Goal: Task Accomplishment & Management: Manage account settings

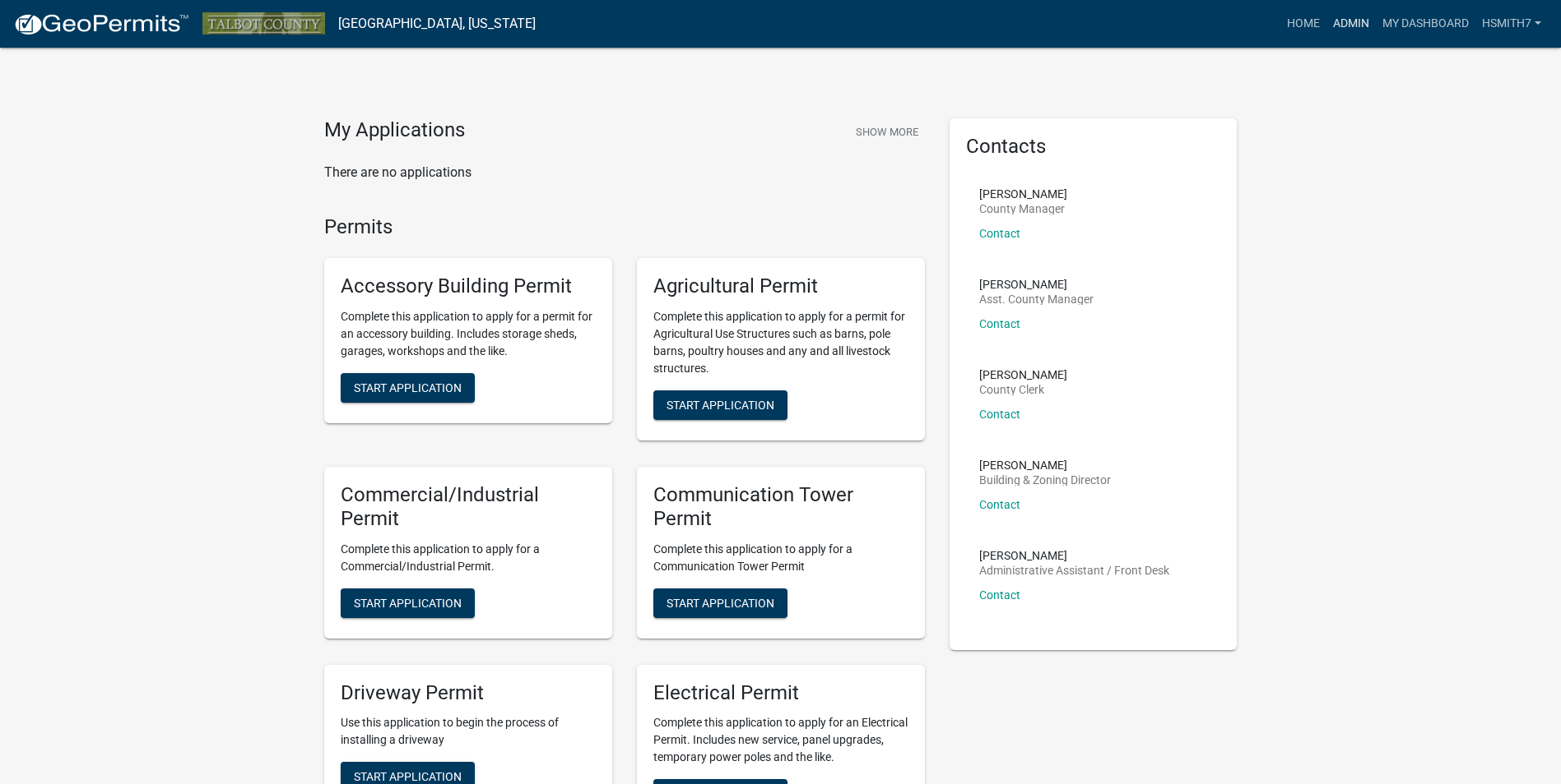
click at [1350, 35] on link "Admin" at bounding box center [1351, 23] width 50 height 31
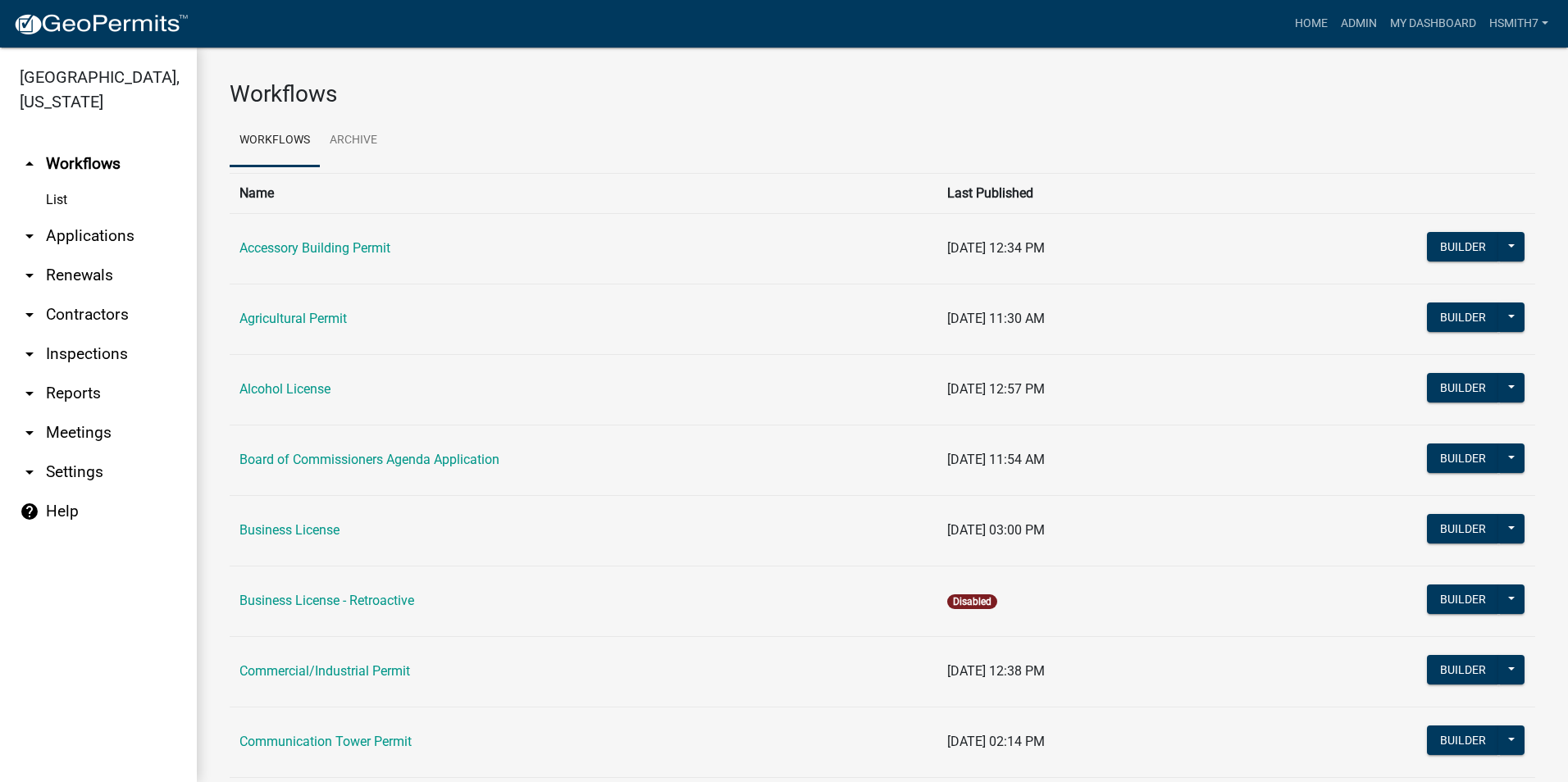
click at [115, 225] on link "arrow_drop_down Applications" at bounding box center [98, 236] width 197 height 40
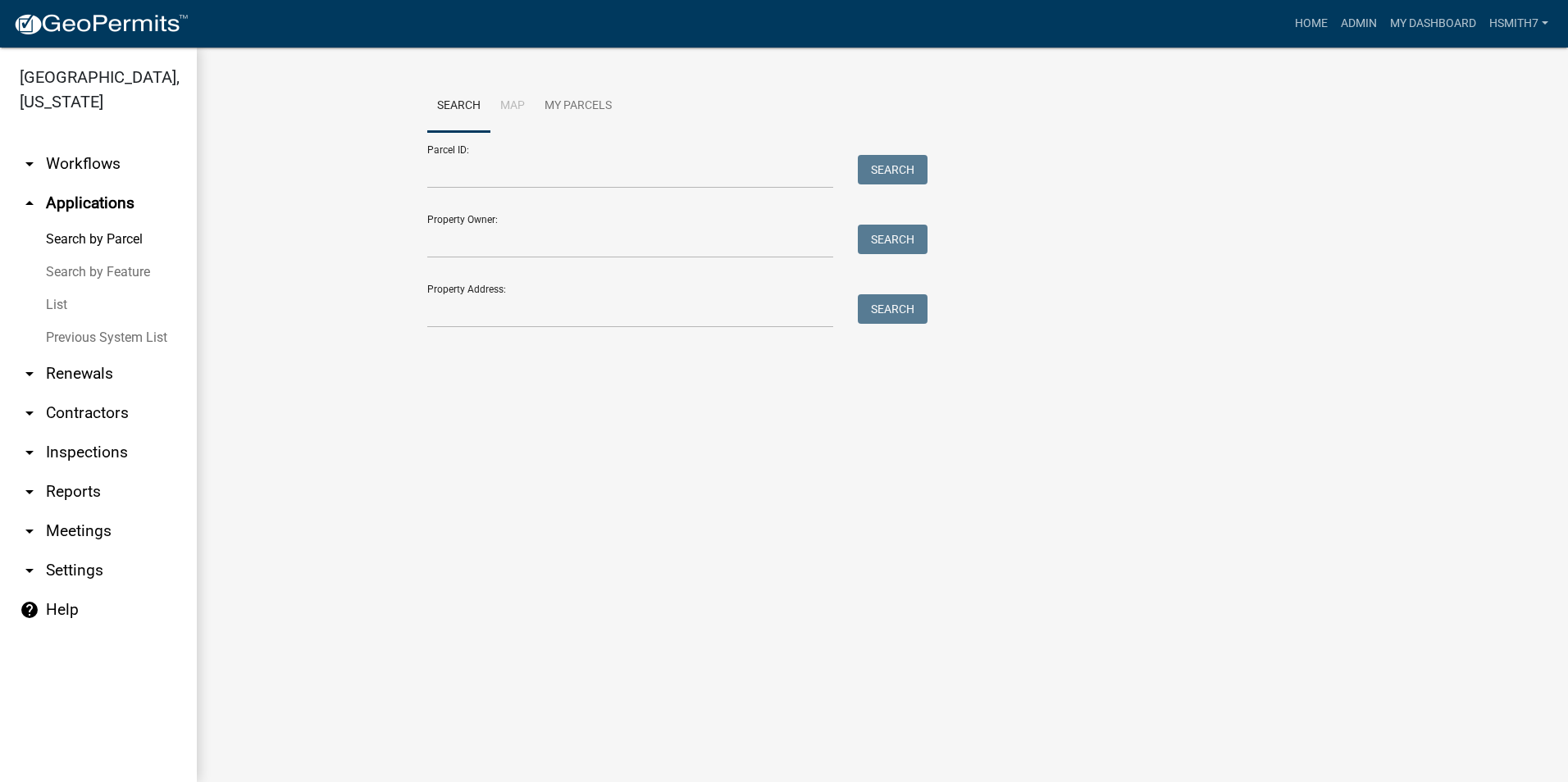
click at [57, 300] on link "List" at bounding box center [98, 304] width 197 height 33
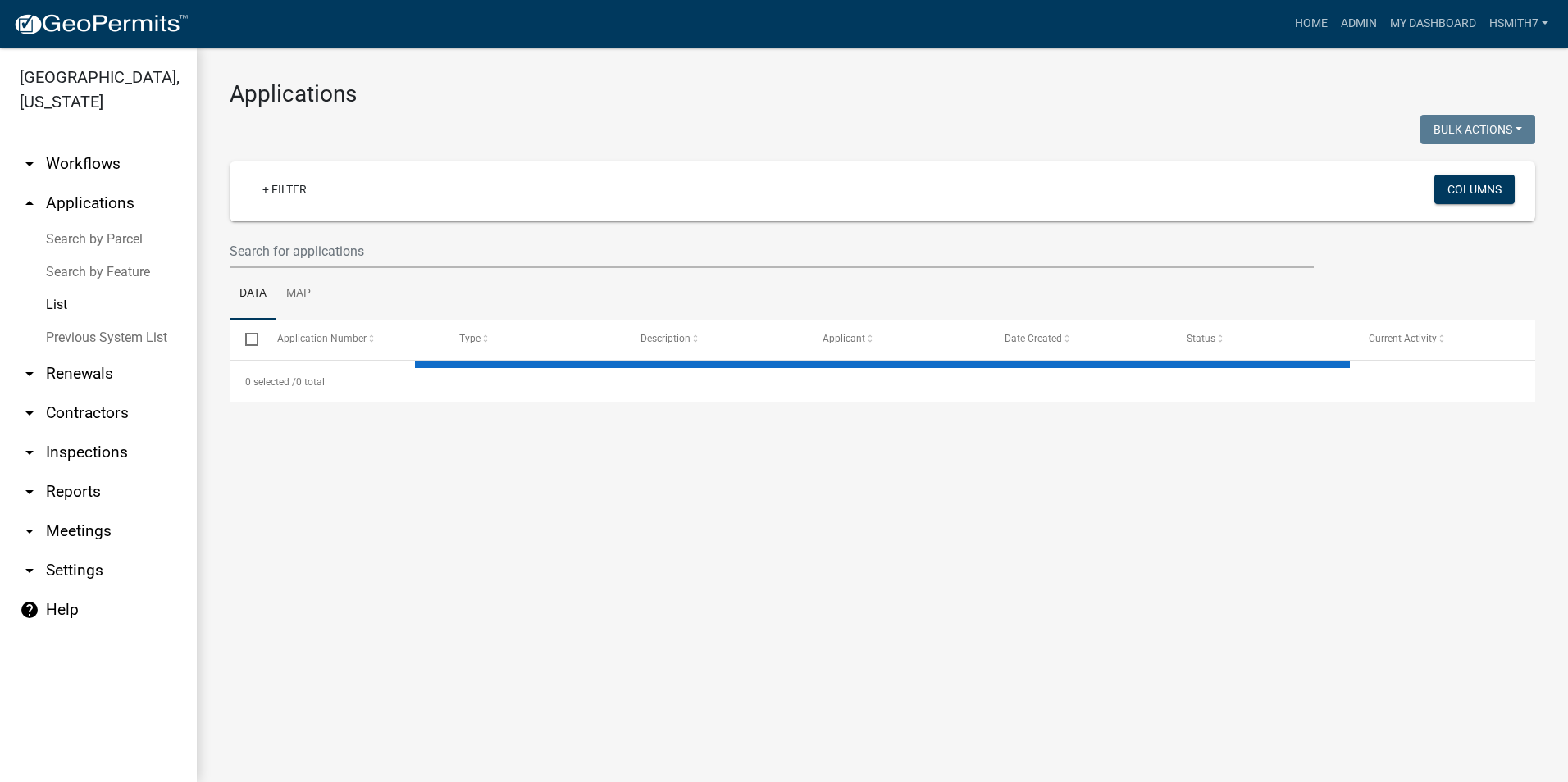
select select "3: 100"
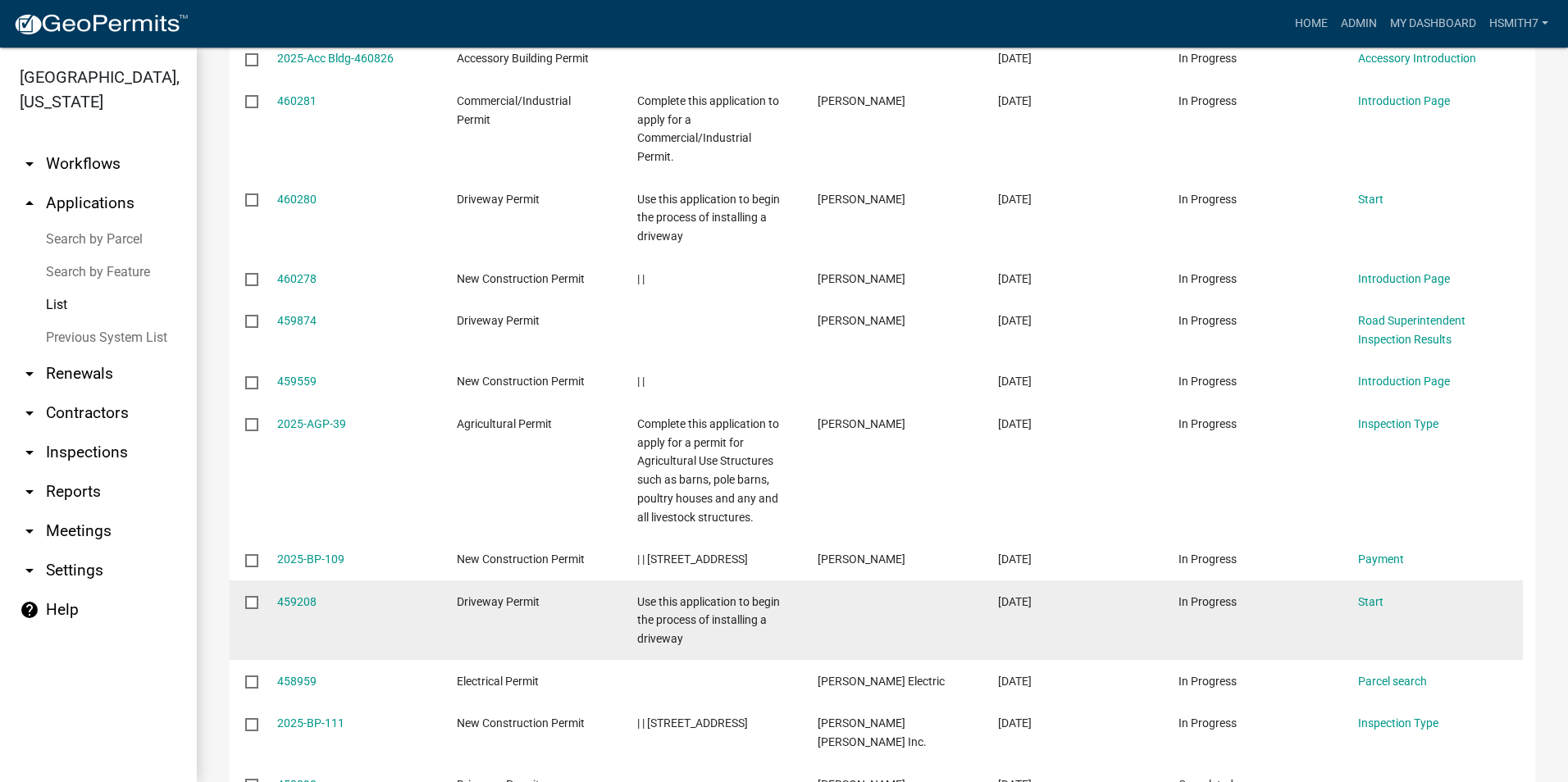
scroll to position [5797, 0]
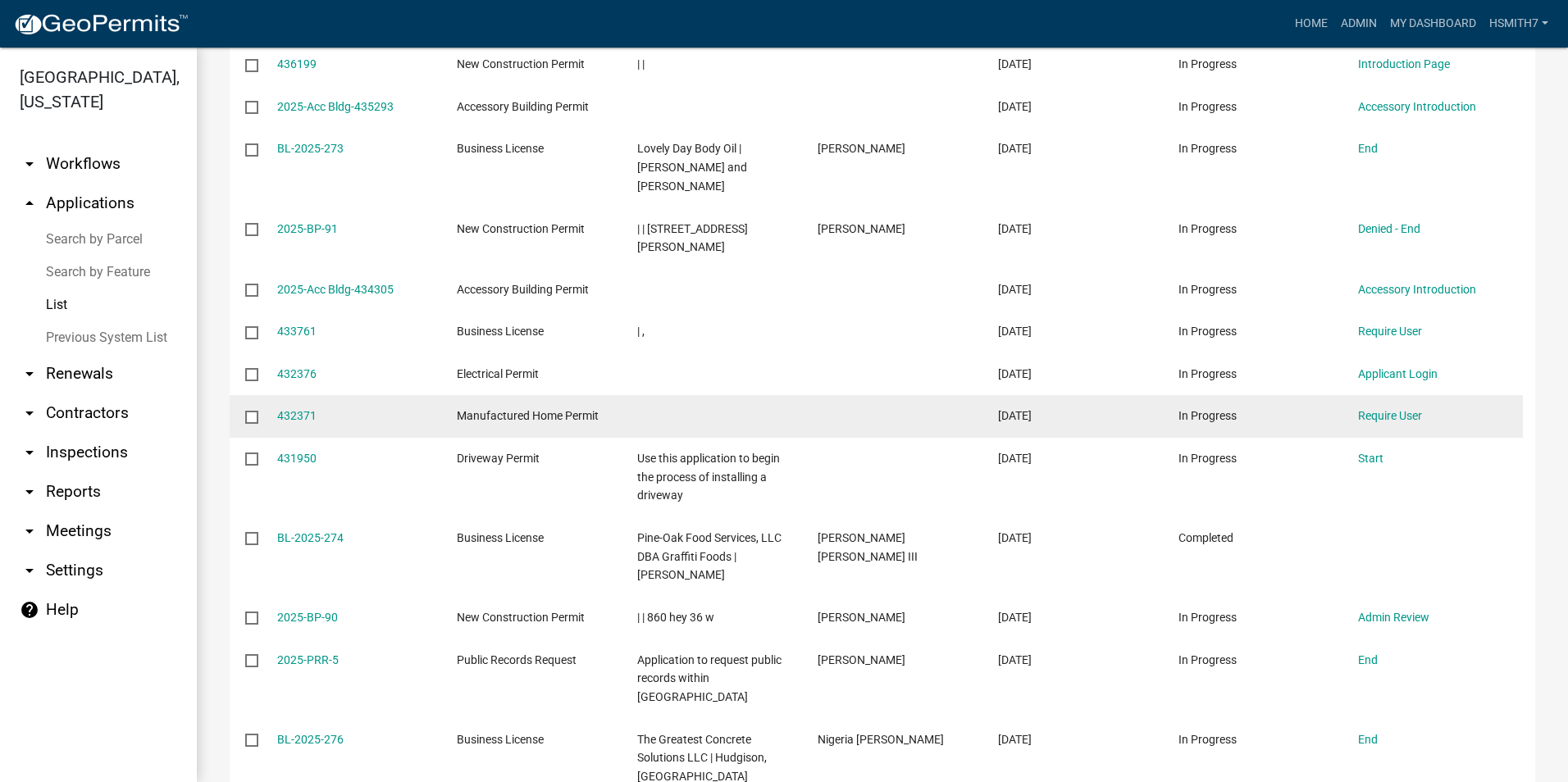
scroll to position [5099, 0]
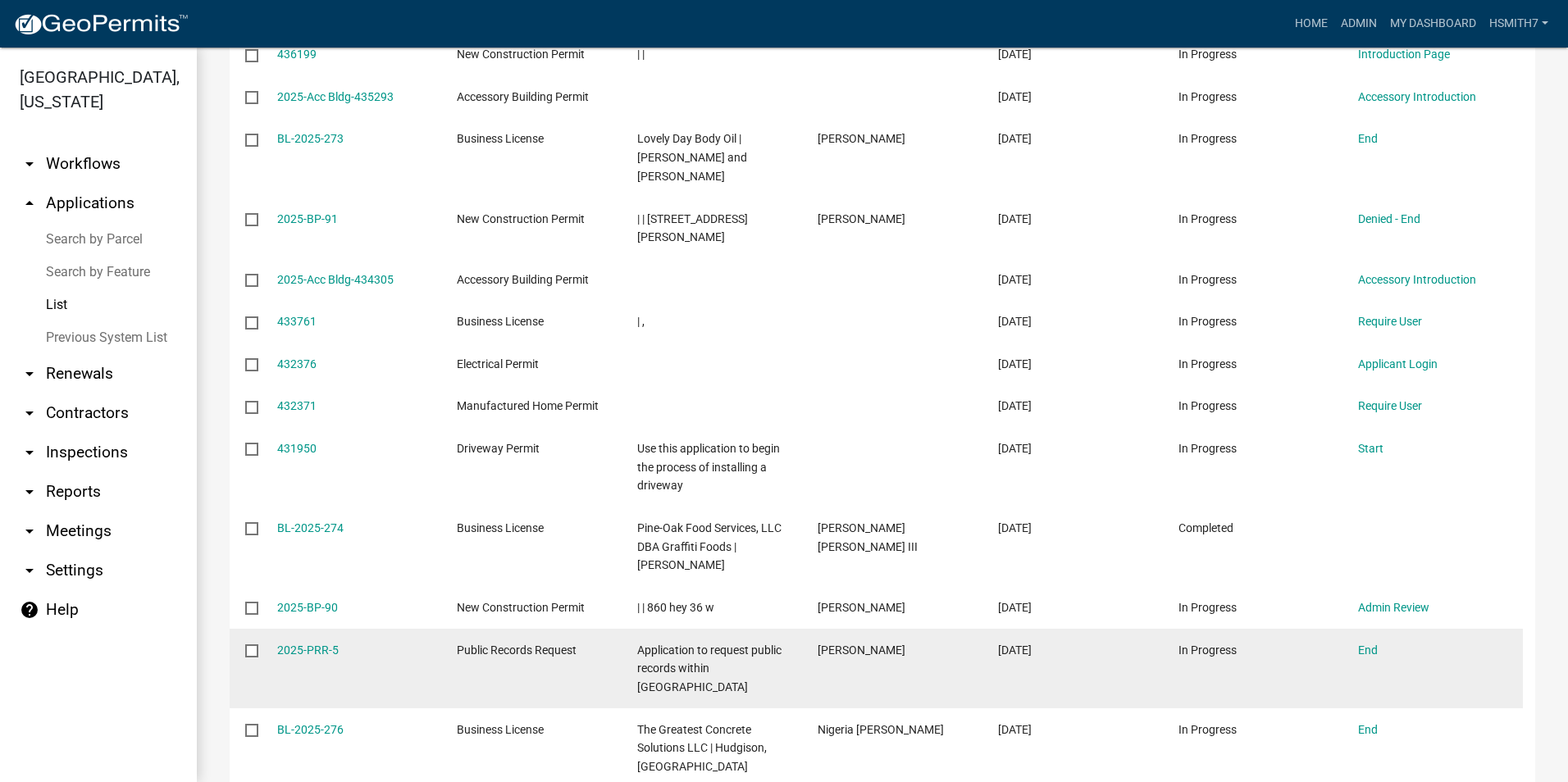
drag, startPoint x: 1110, startPoint y: 434, endPoint x: 1098, endPoint y: 434, distance: 12.0
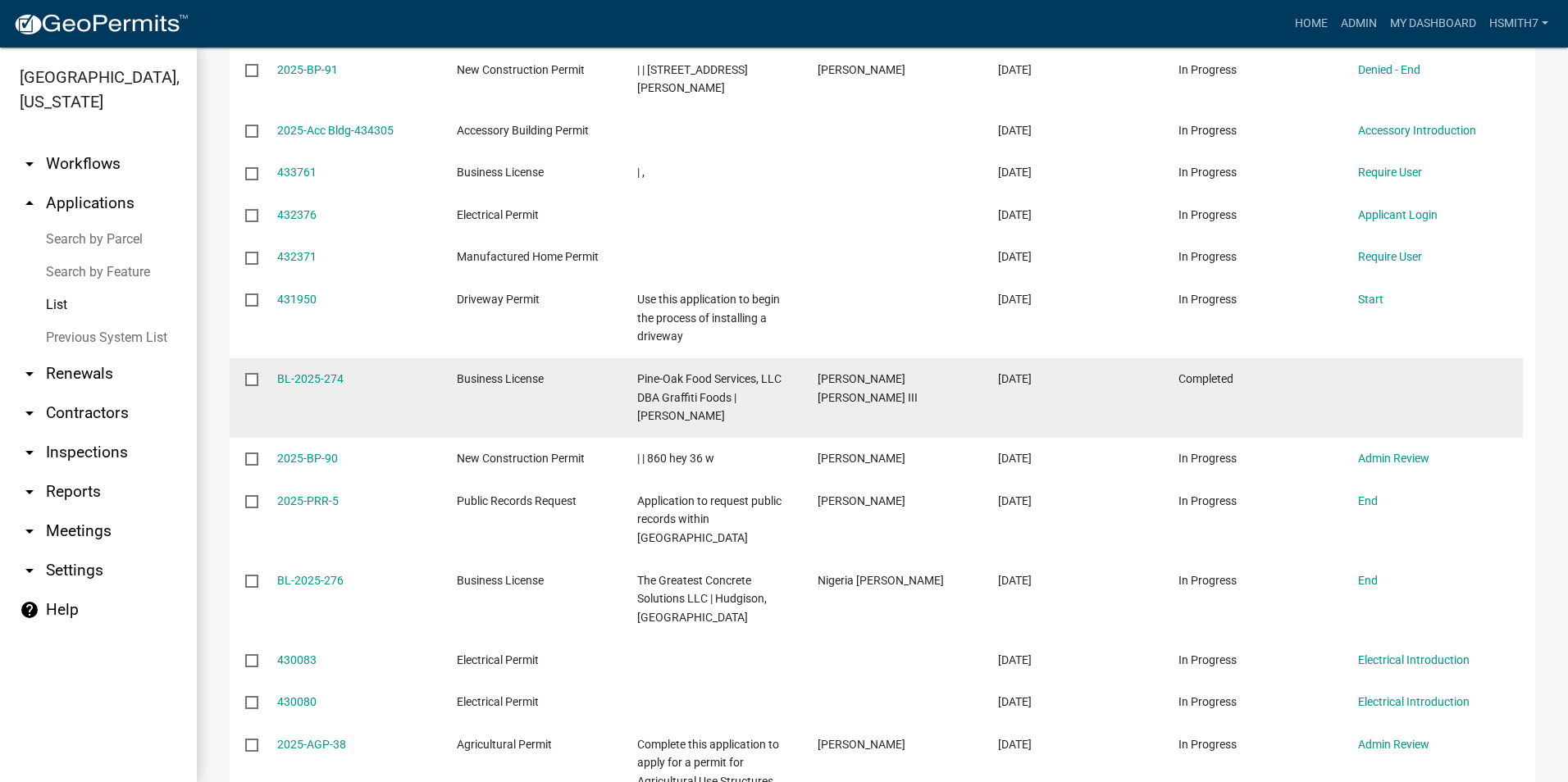
scroll to position [5373, 0]
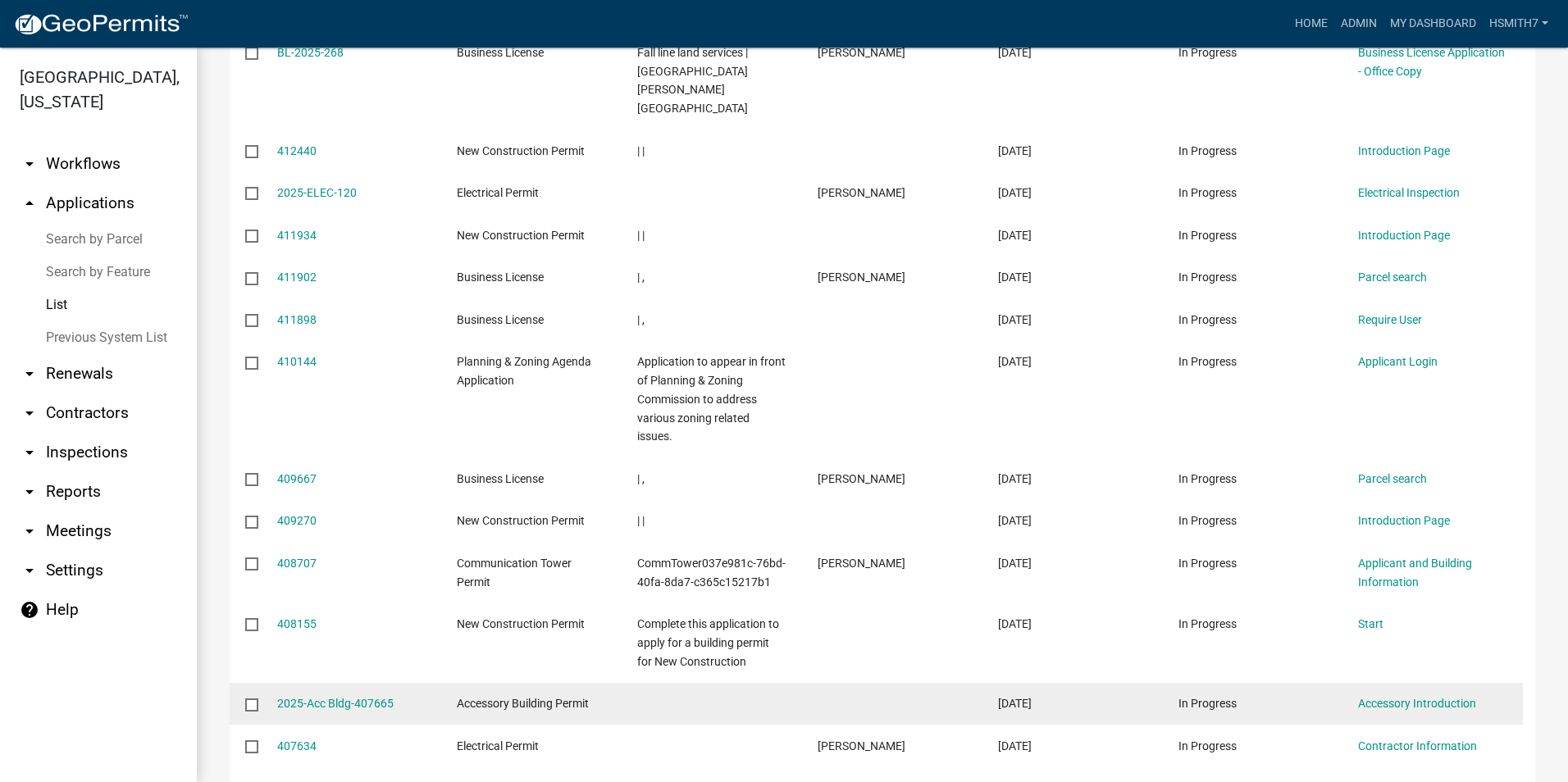
scroll to position [5017, 0]
